Goal: Information Seeking & Learning: Learn about a topic

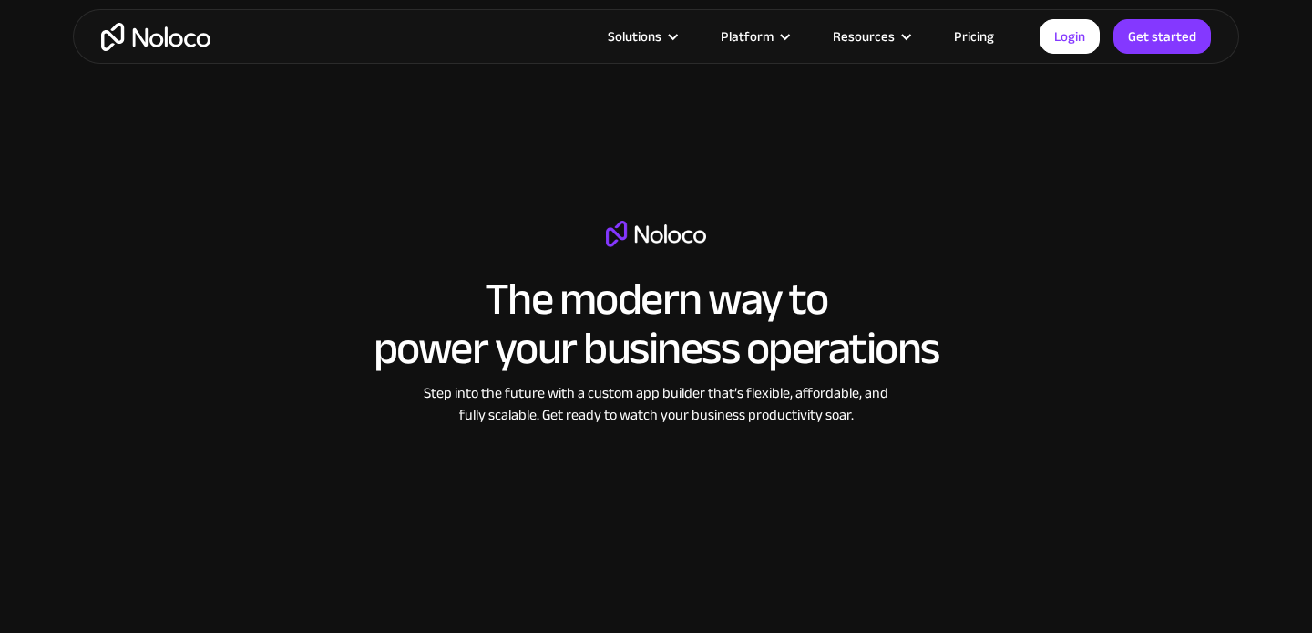
scroll to position [2864, 0]
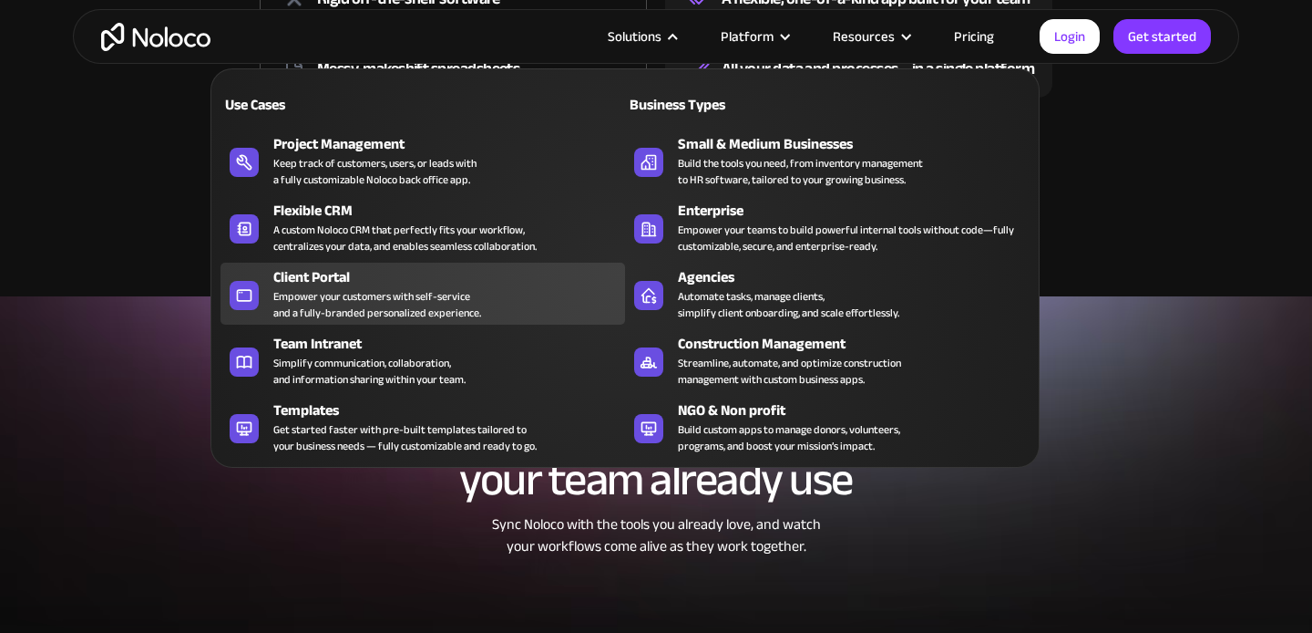
click at [457, 319] on div "Empower your customers with self-service and a fully-branded personalized exper…" at bounding box center [377, 304] width 208 height 33
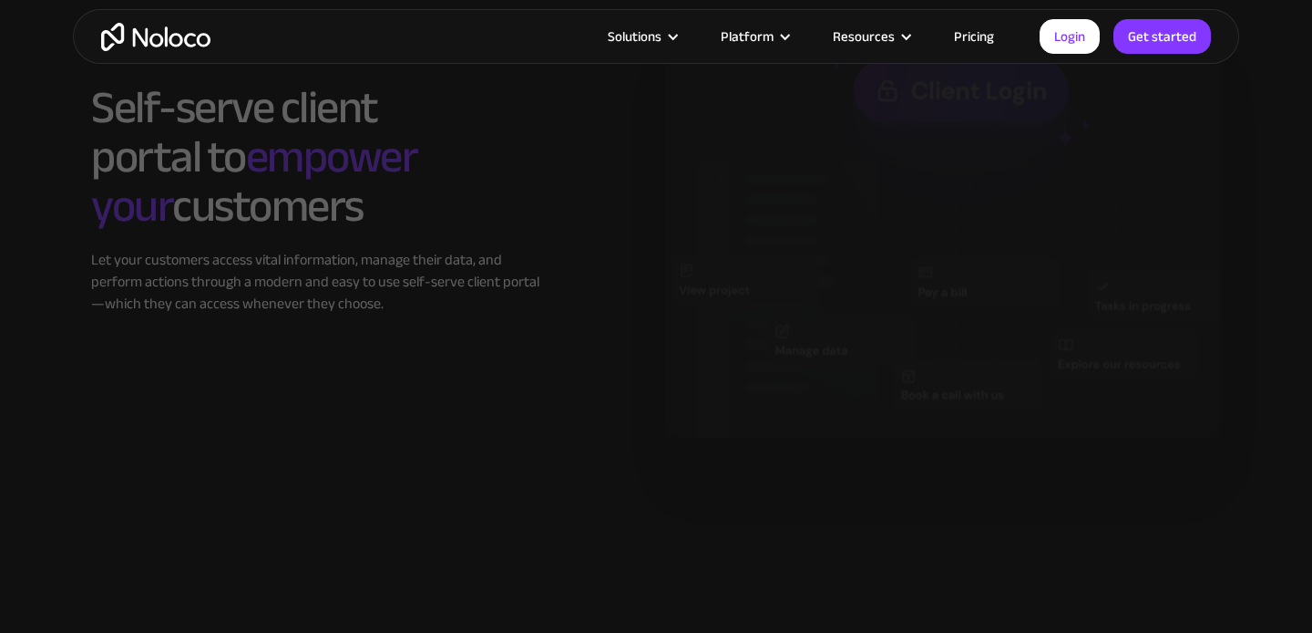
scroll to position [1861, 0]
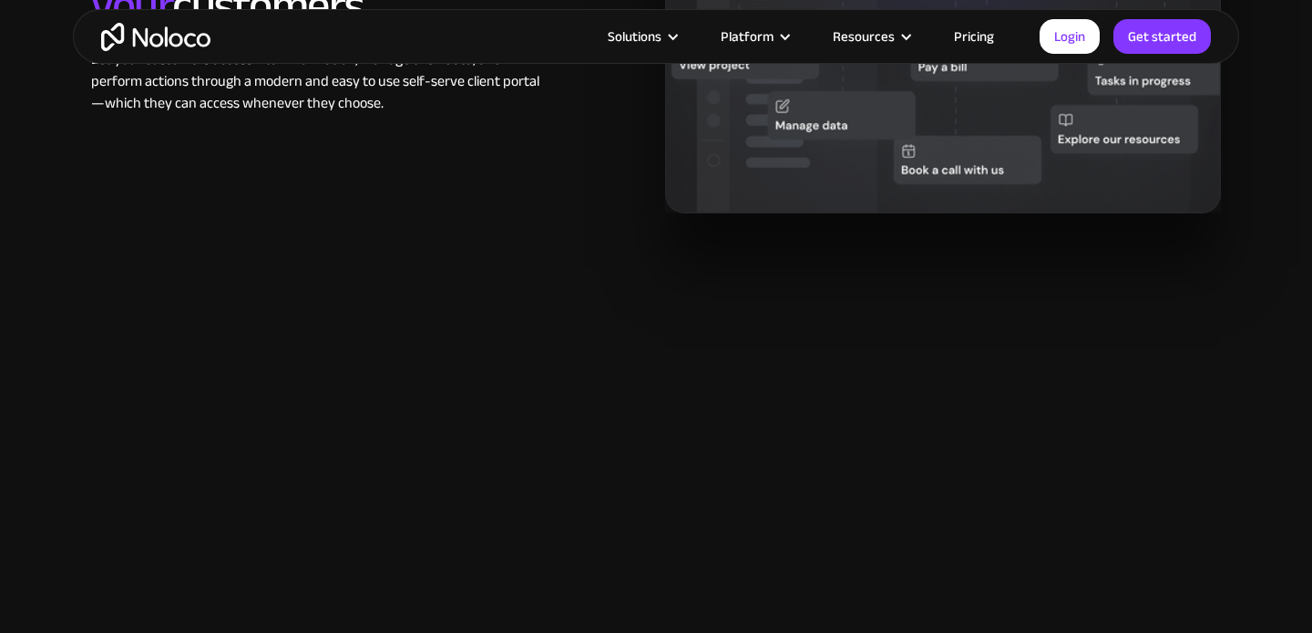
click at [976, 45] on link "Pricing" at bounding box center [974, 37] width 86 height 24
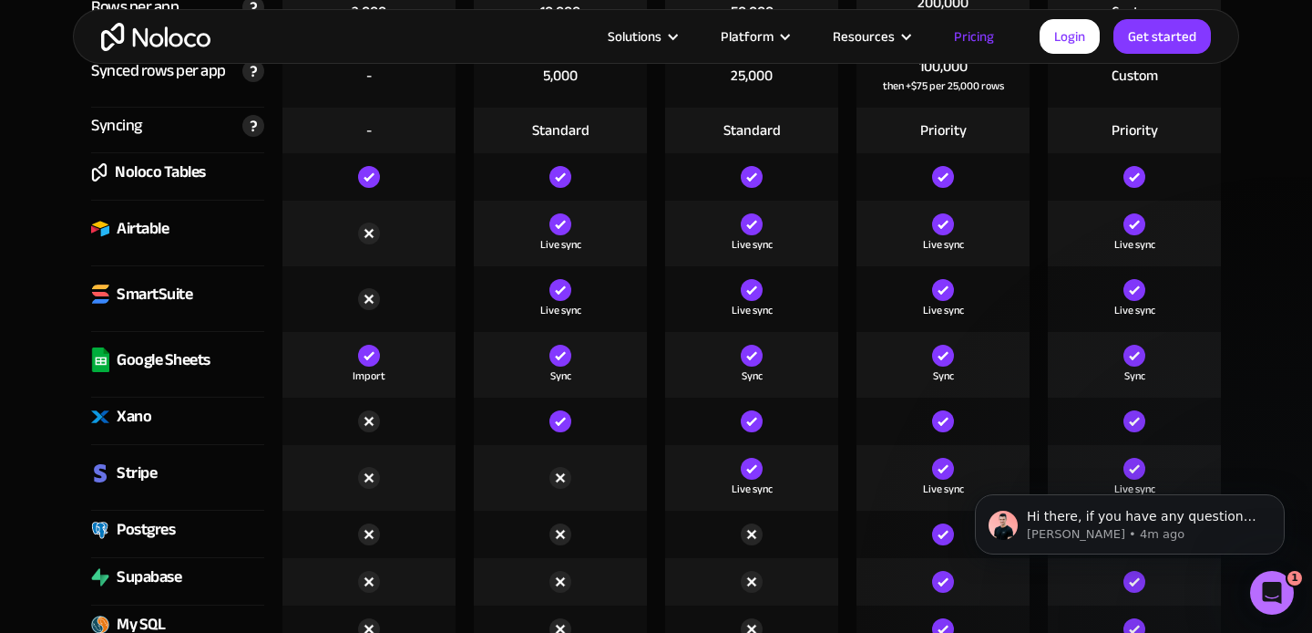
scroll to position [2749, 0]
